Goal: Information Seeking & Learning: Understand process/instructions

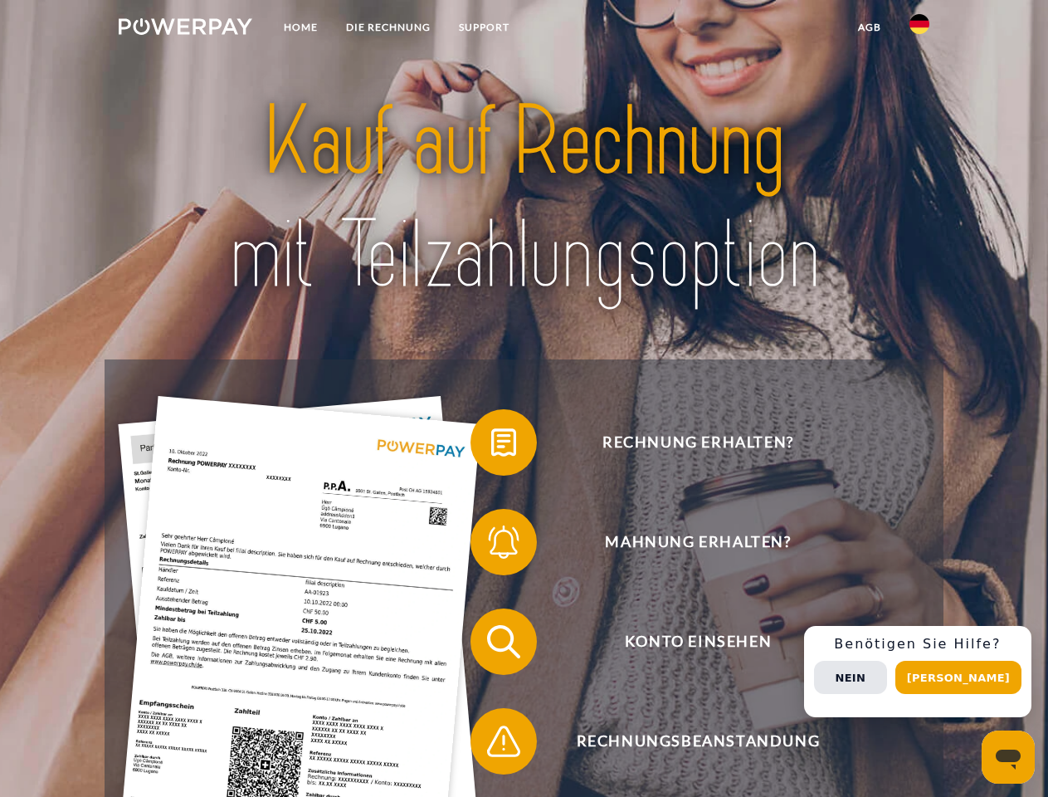
click at [185, 29] on img at bounding box center [186, 26] width 134 height 17
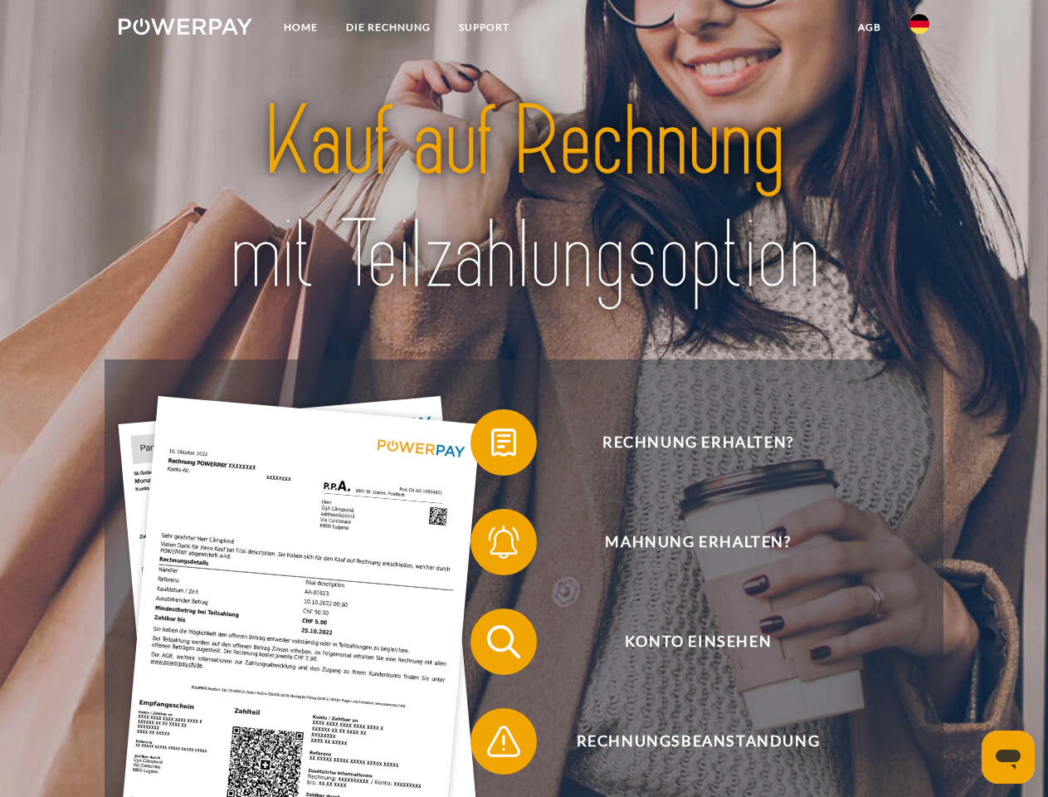
click at [919, 29] on img at bounding box center [920, 24] width 20 height 20
click at [869, 27] on link "agb" at bounding box center [869, 27] width 51 height 30
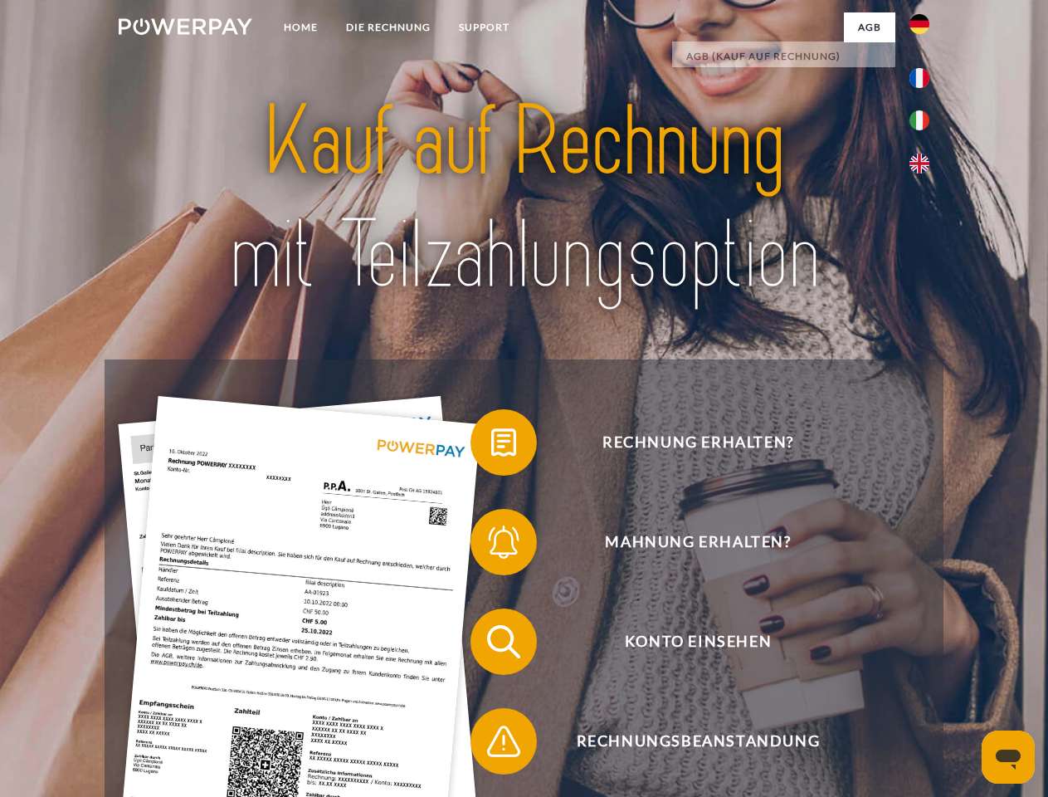
click at [491, 446] on span at bounding box center [478, 442] width 83 height 83
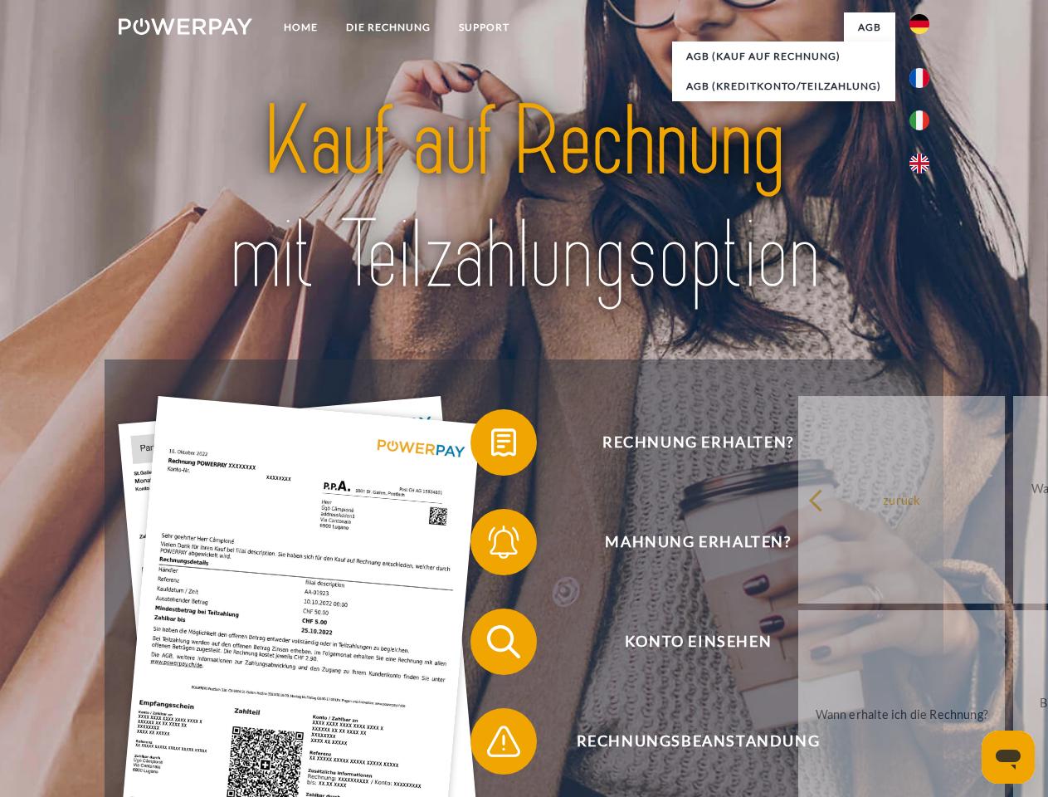
click at [491, 545] on span at bounding box center [478, 541] width 83 height 83
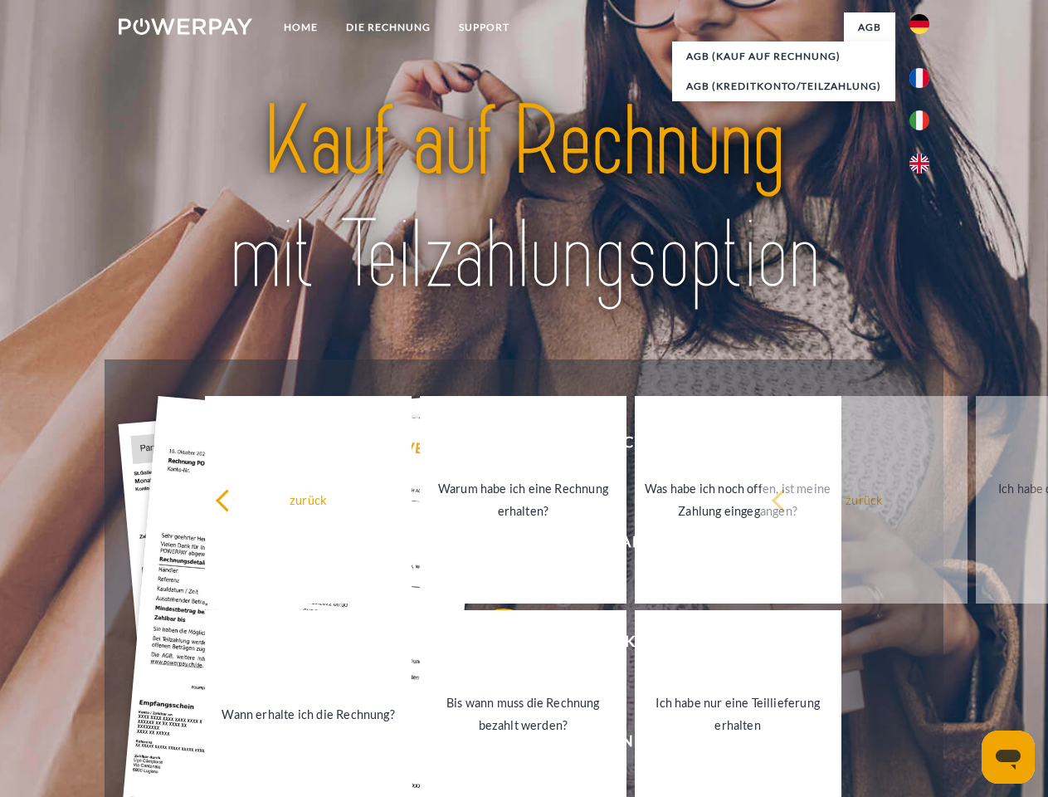
click at [491, 645] on link "Bis wann muss die Rechnung bezahlt werden?" at bounding box center [523, 713] width 207 height 207
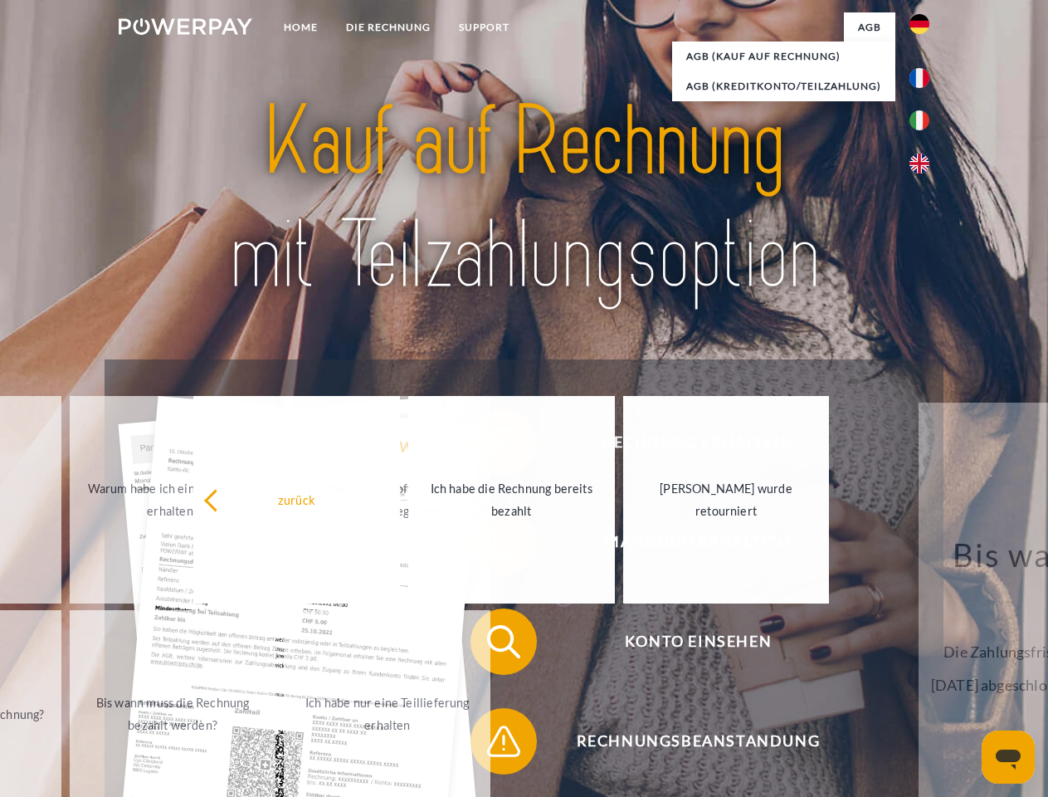
click at [491, 744] on span at bounding box center [478, 741] width 83 height 83
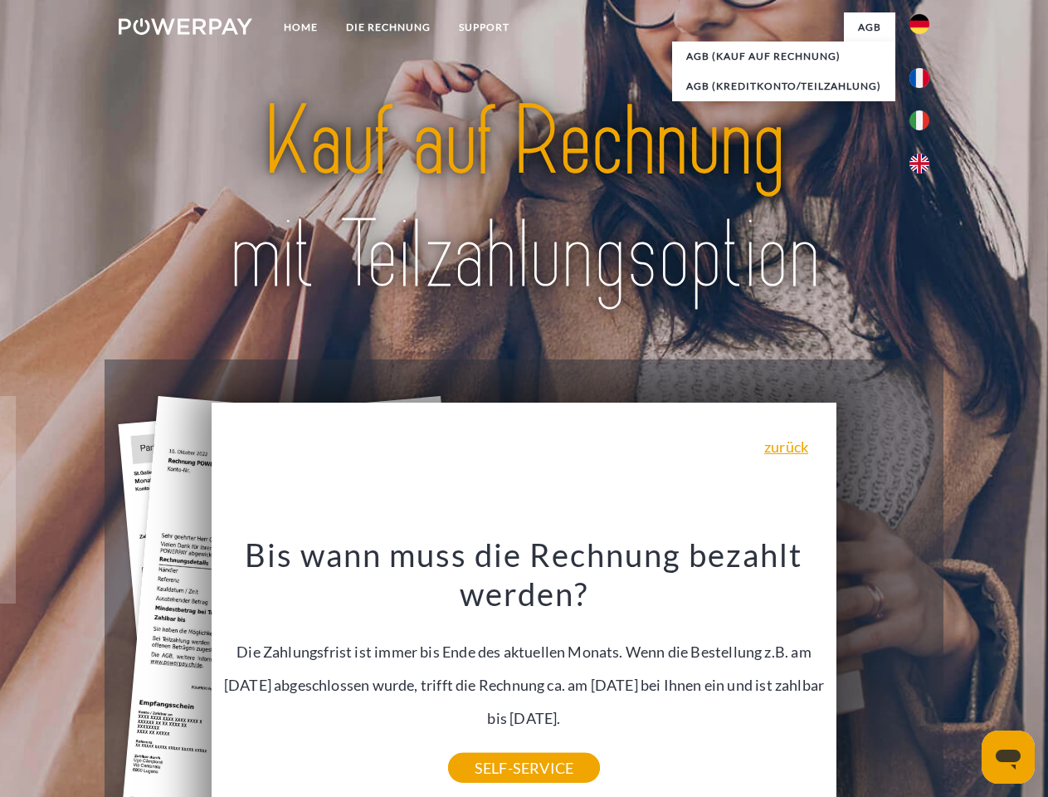
click at [924, 671] on div "Rechnung erhalten? Mahnung erhalten? Konto einsehen" at bounding box center [524, 691] width 838 height 664
click at [883, 675] on span "Konto einsehen" at bounding box center [698, 641] width 407 height 66
click at [964, 677] on header "Home DIE RECHNUNG SUPPORT" at bounding box center [524, 573] width 1048 height 1146
